Goal: Register for event/course

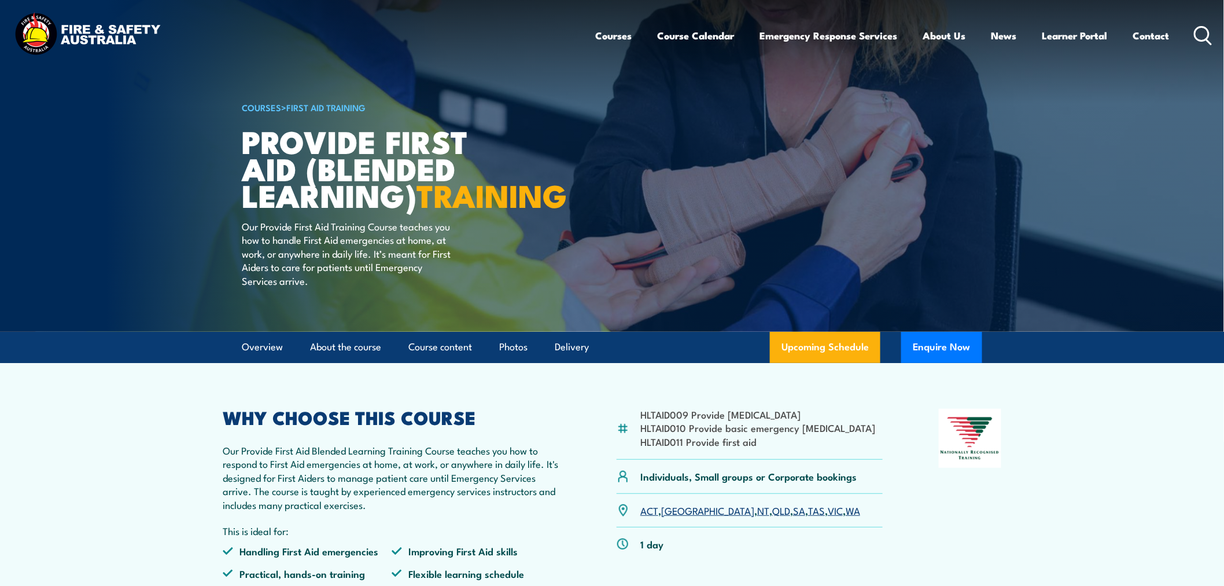
click at [1199, 32] on icon at bounding box center [1203, 35] width 19 height 19
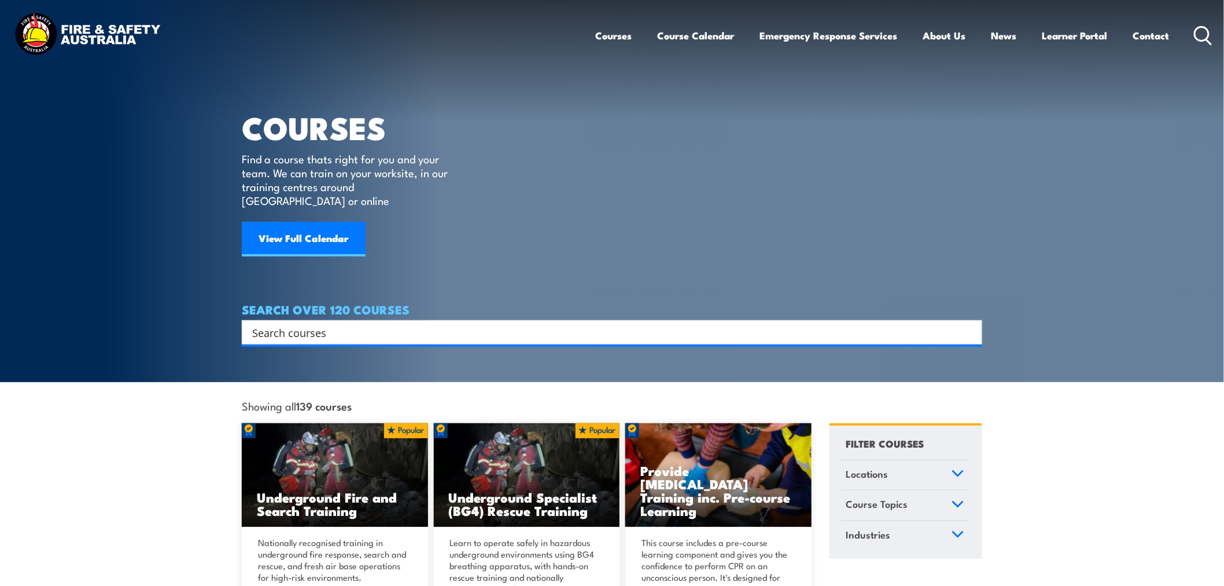
click at [384, 323] on input "Search input" at bounding box center [604, 331] width 705 height 17
type input "cpr"
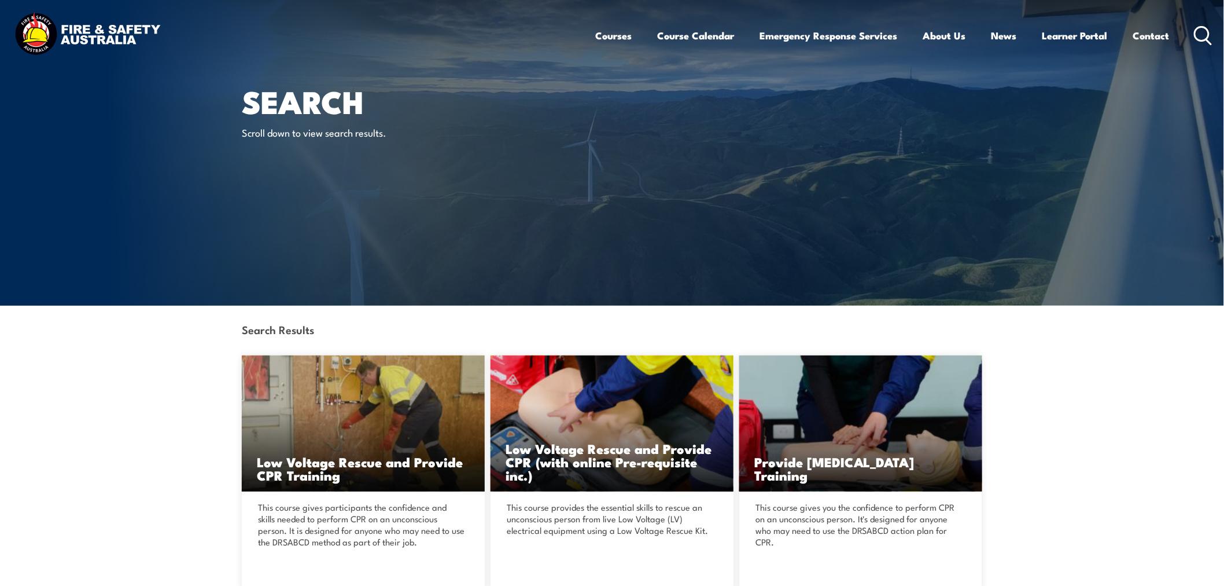
scroll to position [321, 0]
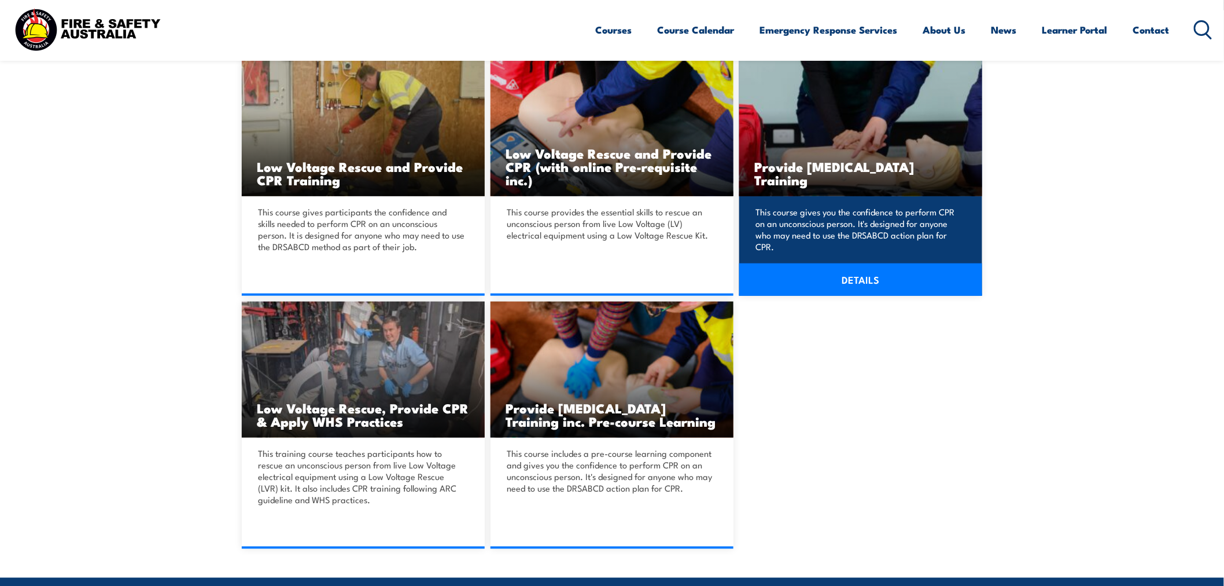
click at [836, 168] on h3 "Provide Cardiopulmonary Resuscitation Training" at bounding box center [861, 173] width 213 height 27
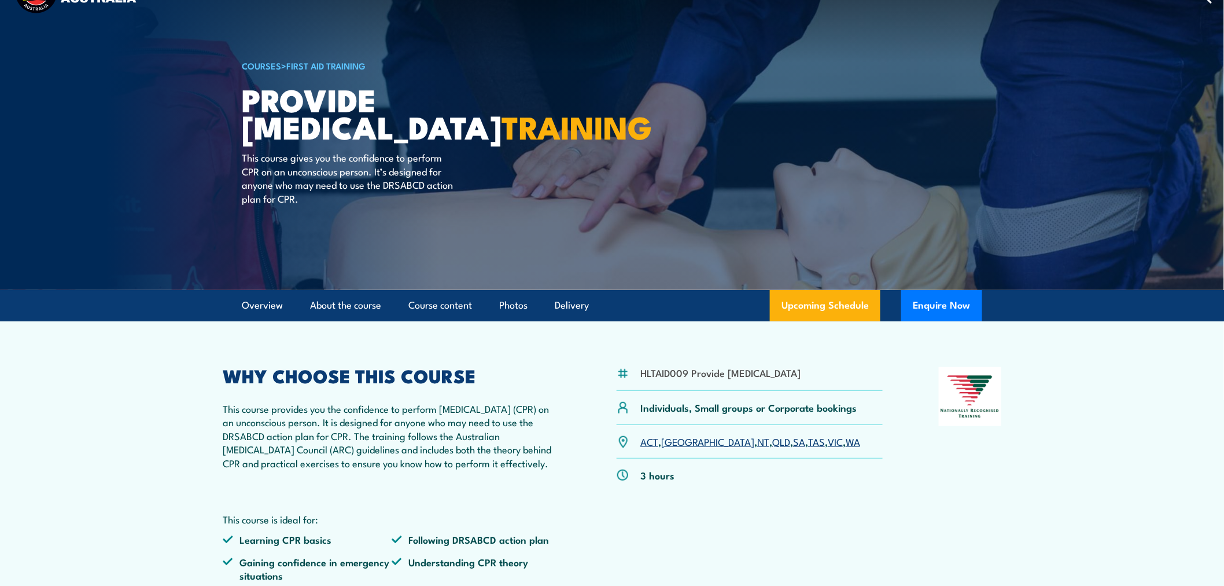
scroll to position [64, 0]
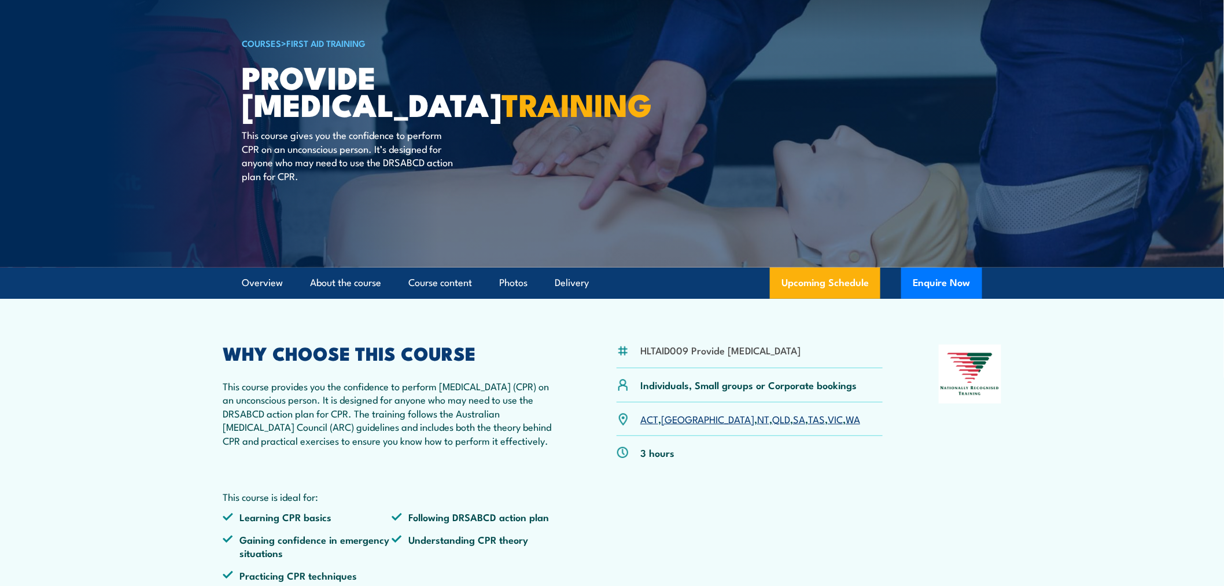
click at [793, 425] on link "SA" at bounding box center [799, 418] width 12 height 14
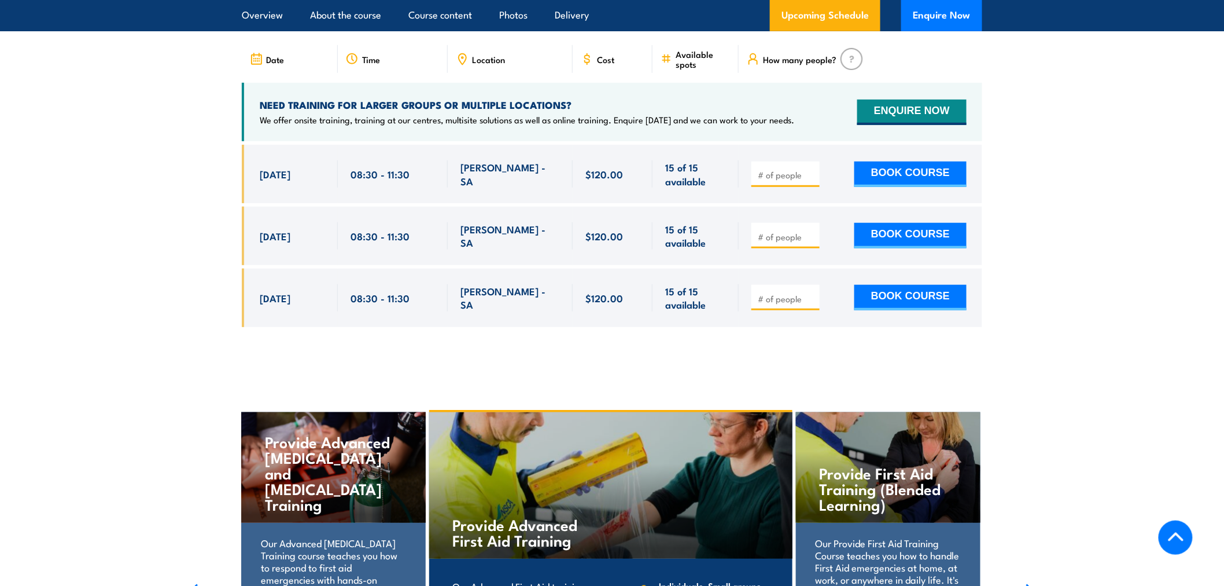
scroll to position [2121, 0]
